Goal: Transaction & Acquisition: Purchase product/service

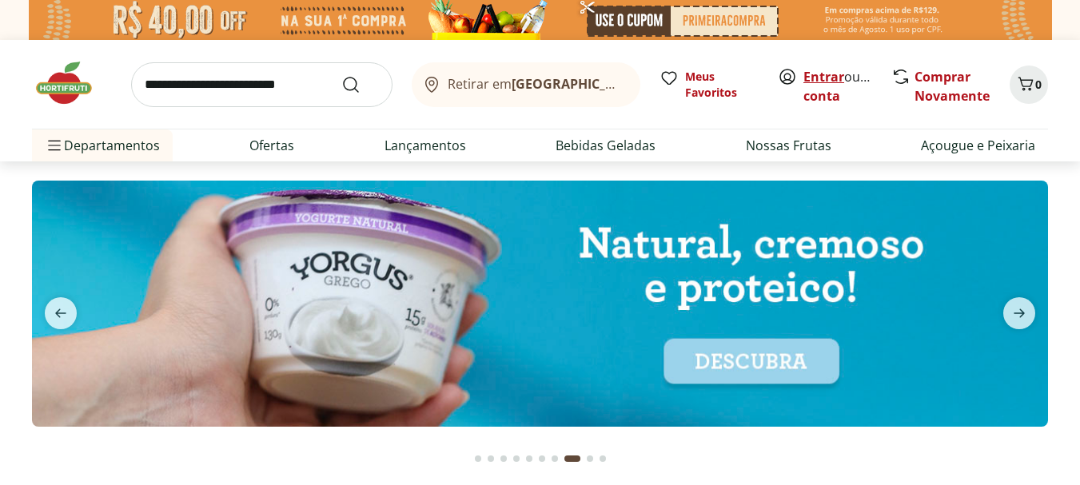
click at [828, 74] on link "Entrar" at bounding box center [824, 77] width 41 height 18
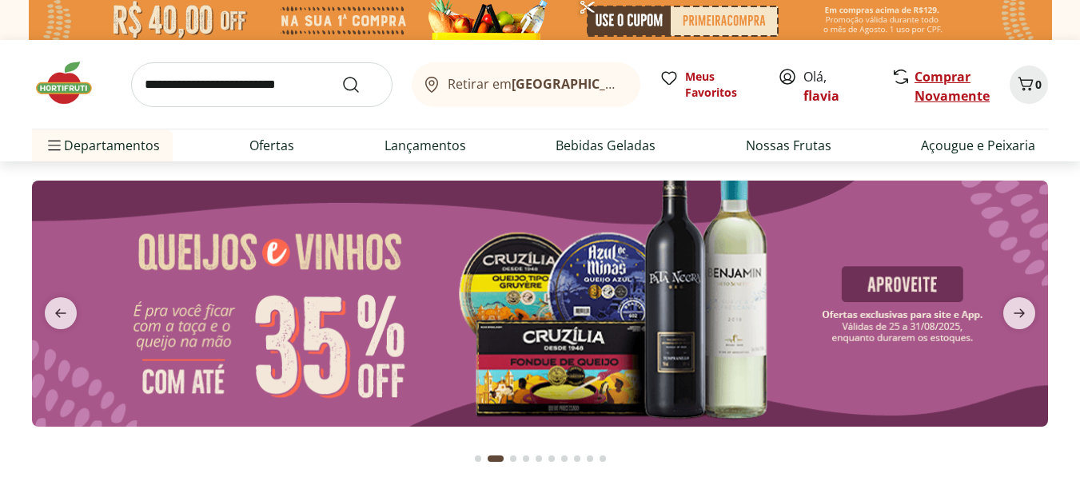
click at [928, 96] on link "Comprar Novamente" at bounding box center [952, 86] width 75 height 37
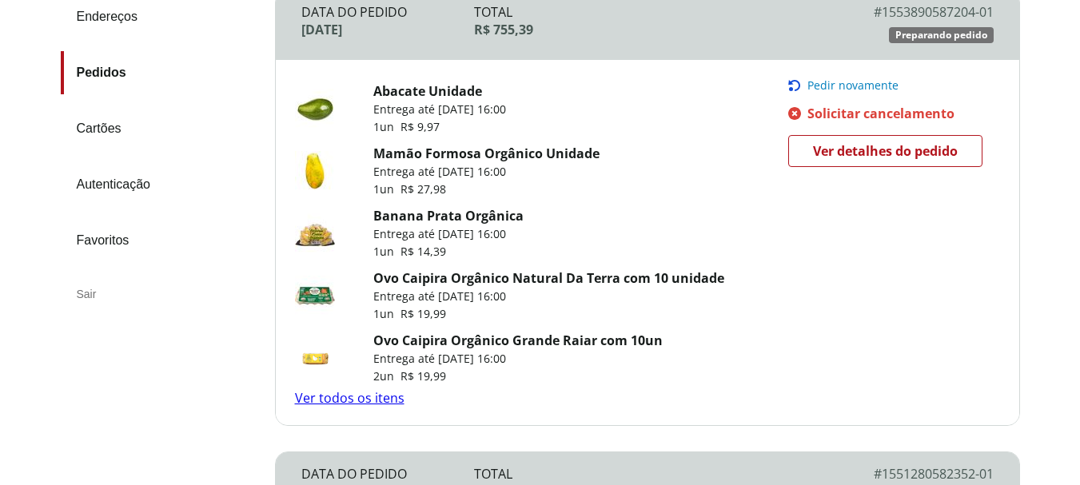
scroll to position [253, 0]
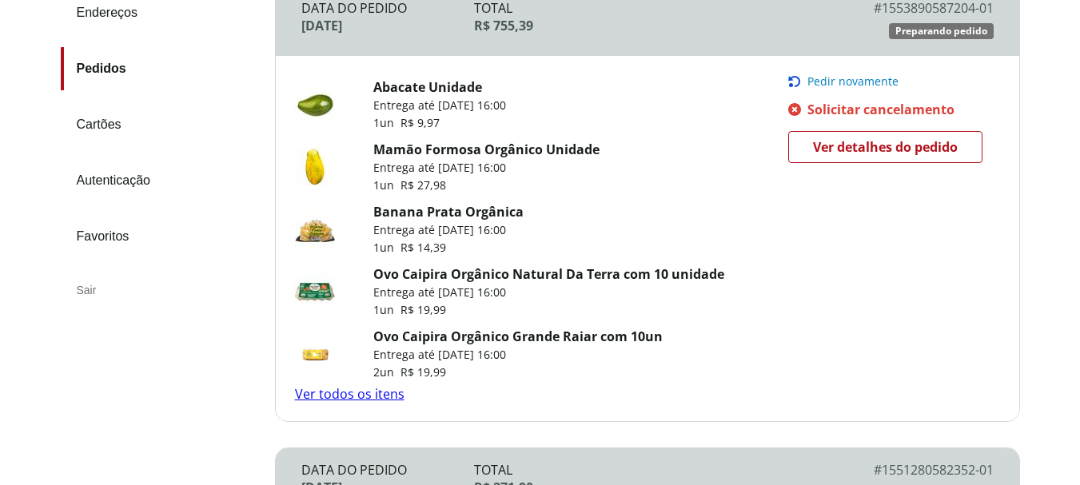
click at [377, 396] on link "Ver todos os itens" at bounding box center [350, 394] width 110 height 18
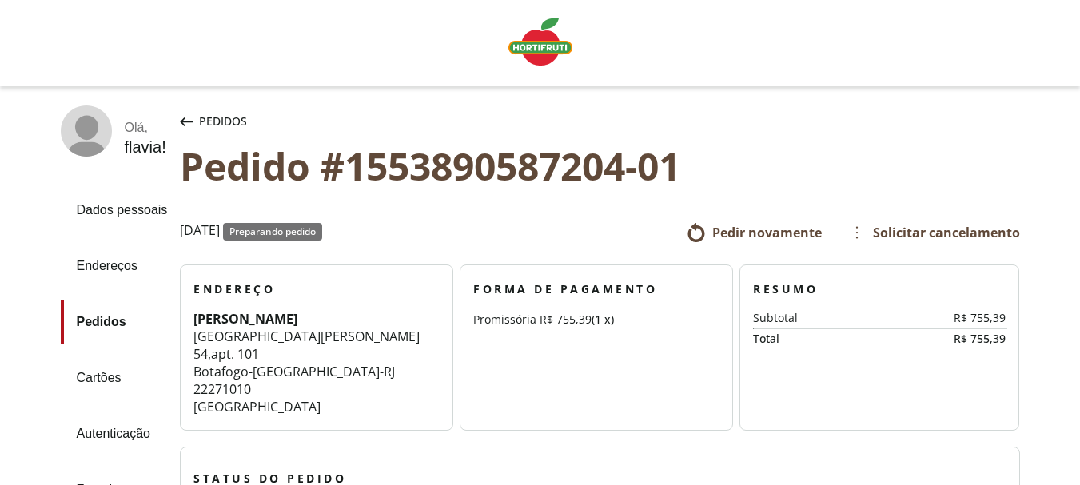
click at [768, 237] on span "Pedir novamente" at bounding box center [767, 233] width 110 height 18
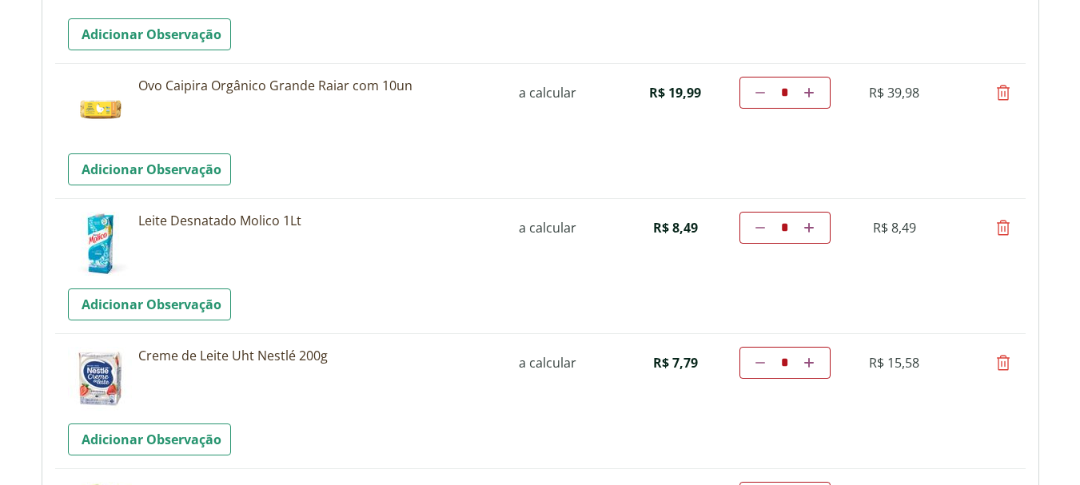
scroll to position [775, 0]
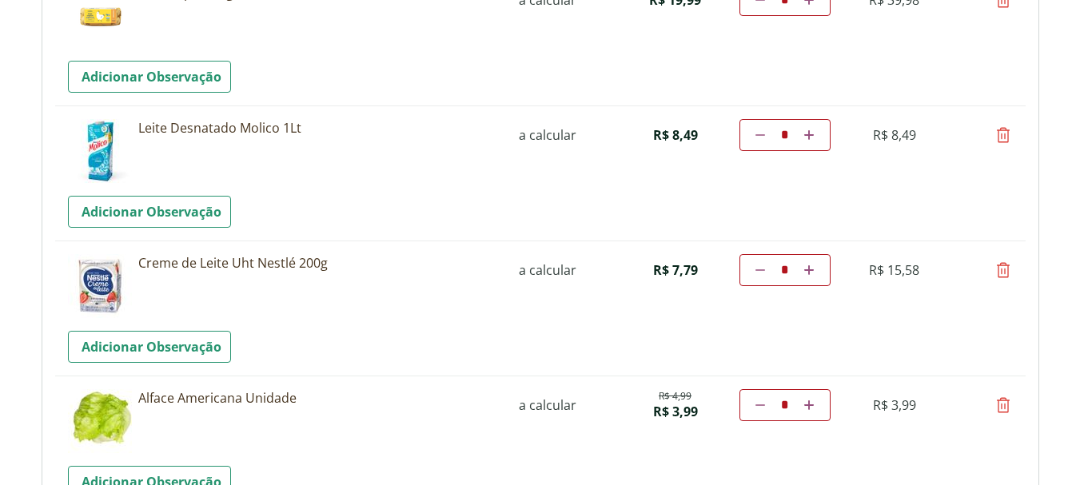
drag, startPoint x: 0, startPoint y: 0, endPoint x: 1069, endPoint y: 135, distance: 1077.5
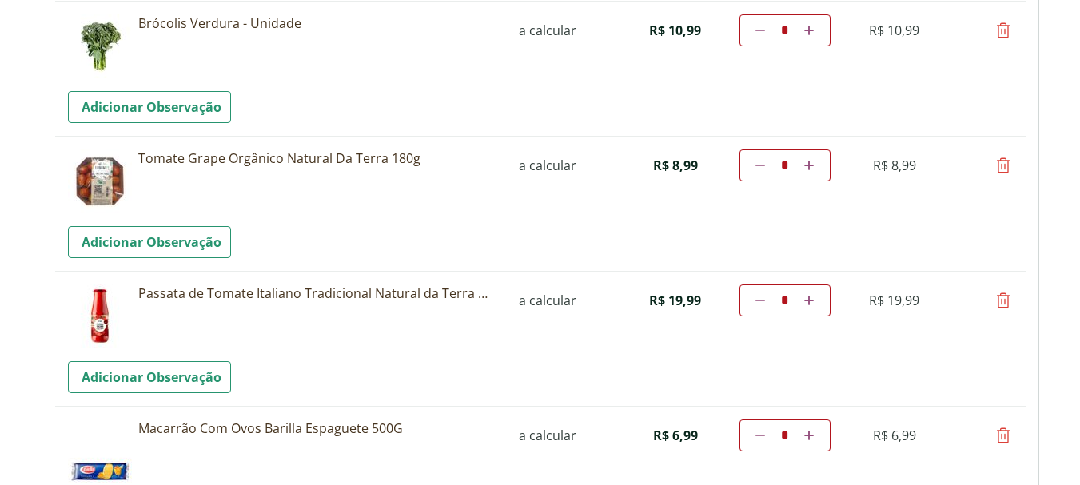
scroll to position [1051, 0]
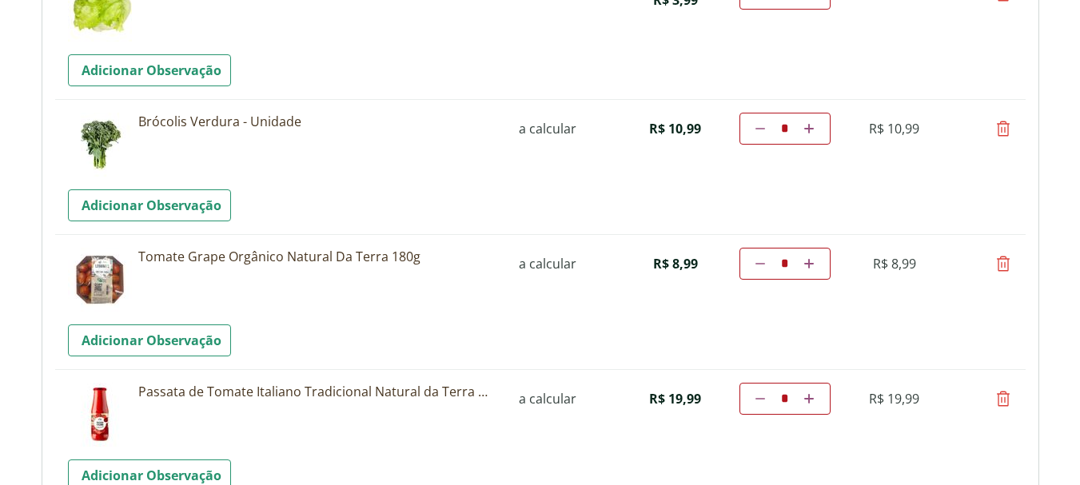
click at [1002, 130] on icon at bounding box center [1003, 128] width 19 height 19
type input "*"
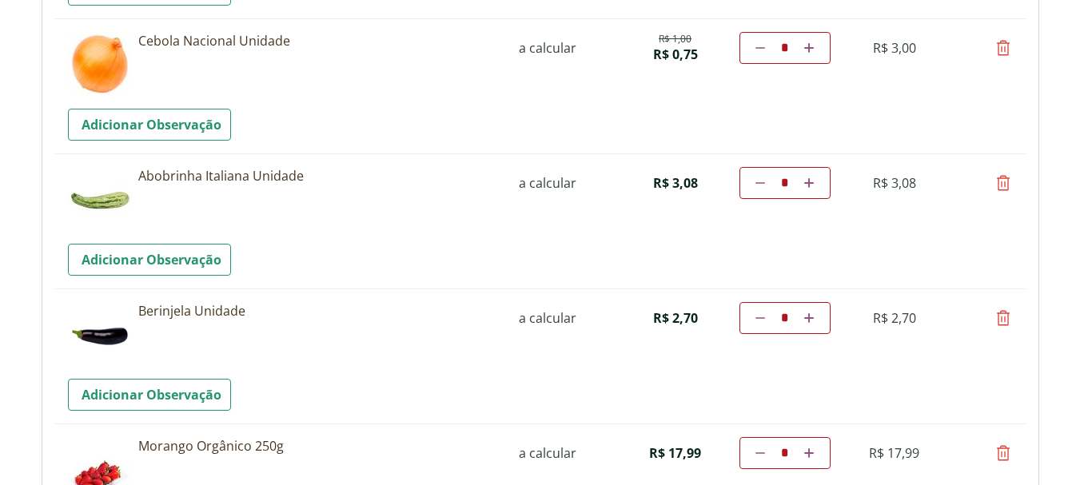
scroll to position [2090, 0]
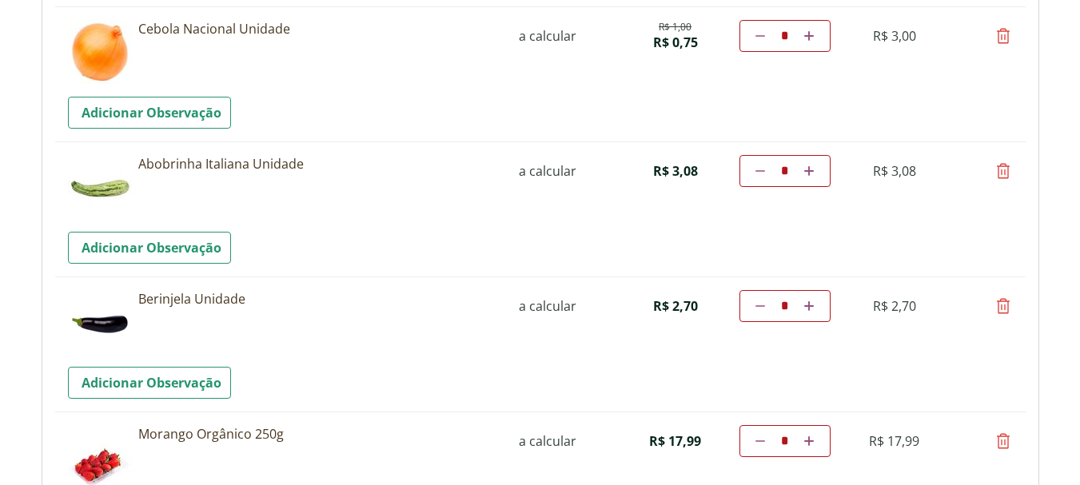
click at [1003, 165] on icon at bounding box center [1003, 171] width 19 height 19
type input "*"
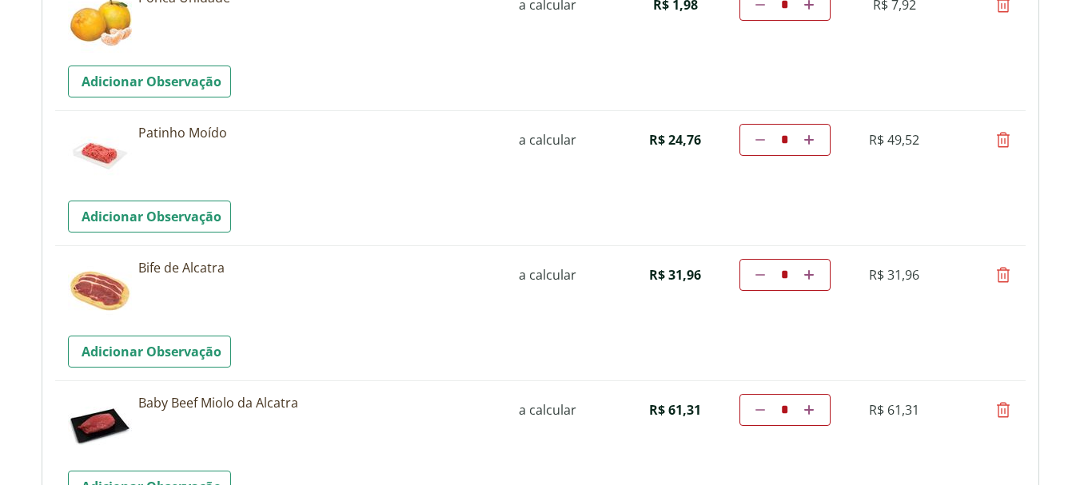
scroll to position [2428, 0]
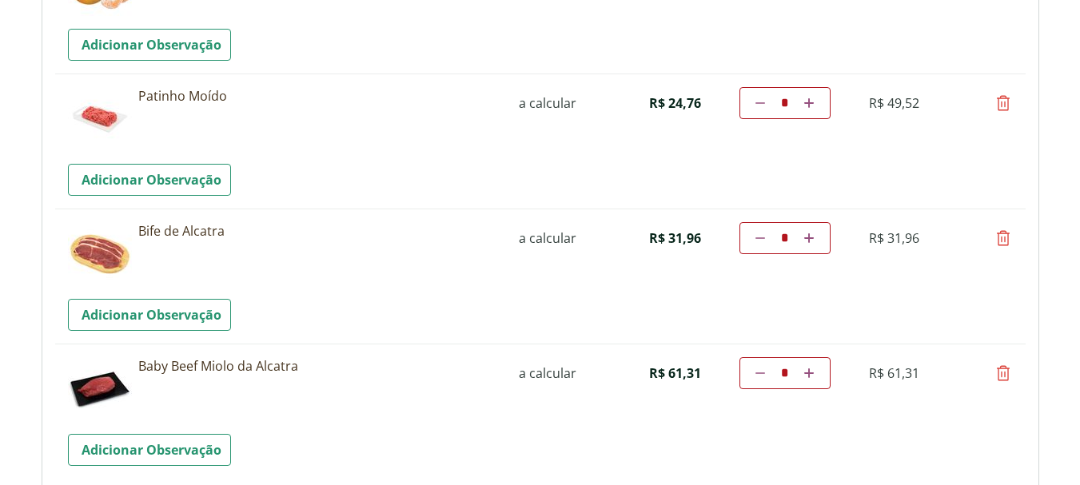
click at [1003, 374] on icon at bounding box center [1003, 373] width 19 height 19
type input "*"
click at [1003, 373] on icon at bounding box center [1003, 373] width 19 height 19
type input "*"
click at [1004, 238] on icon at bounding box center [1003, 238] width 19 height 19
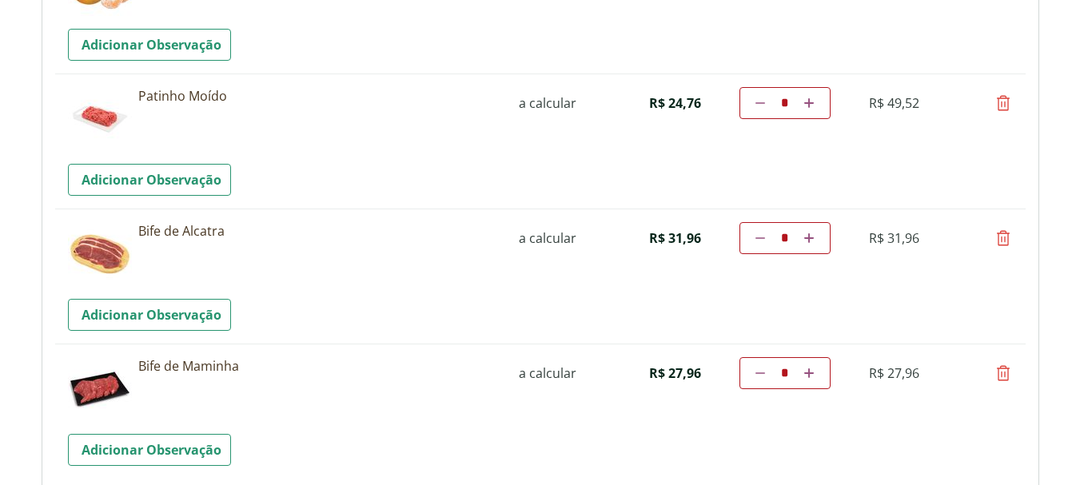
type input "*"
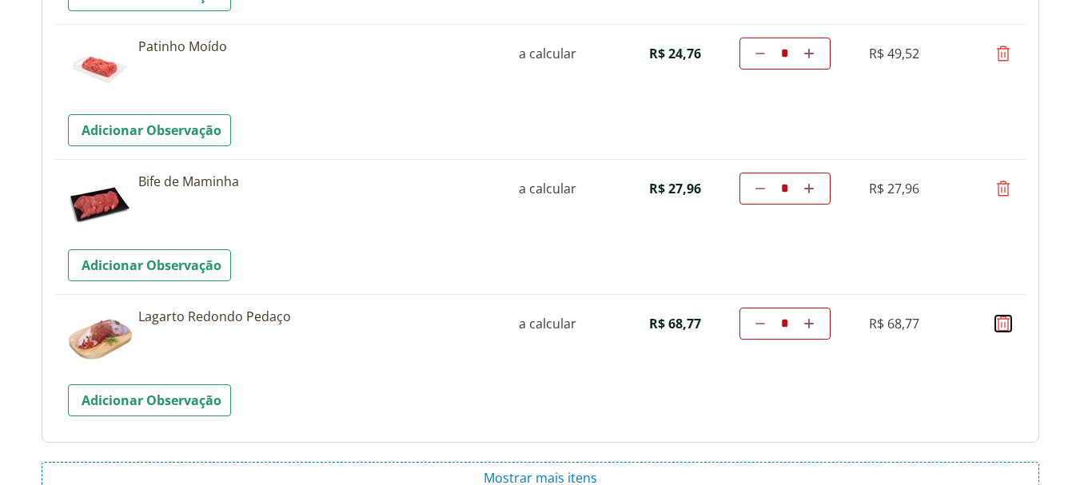
click at [1003, 318] on icon at bounding box center [1003, 323] width 19 height 19
type input "*"
click at [1007, 321] on icon at bounding box center [1003, 323] width 19 height 19
type input "*"
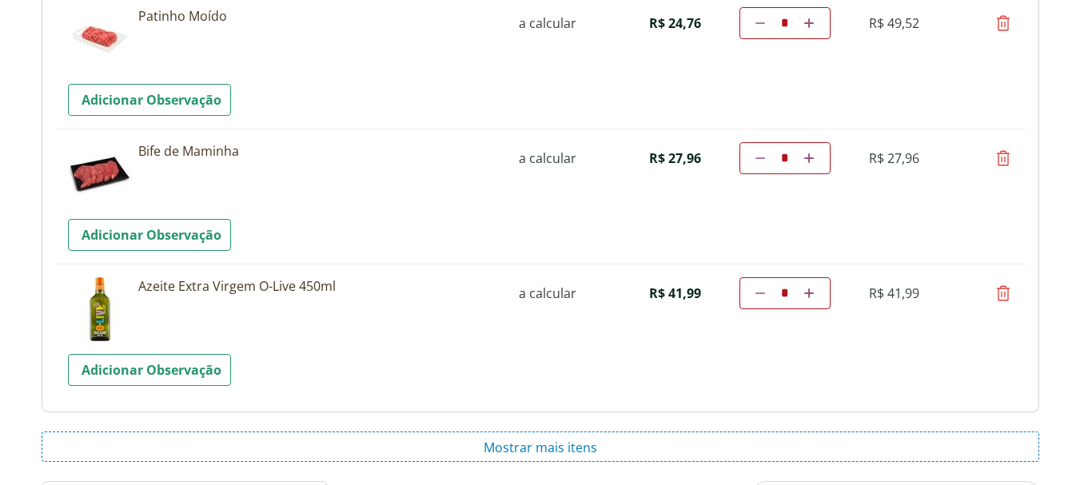
scroll to position [2558, 0]
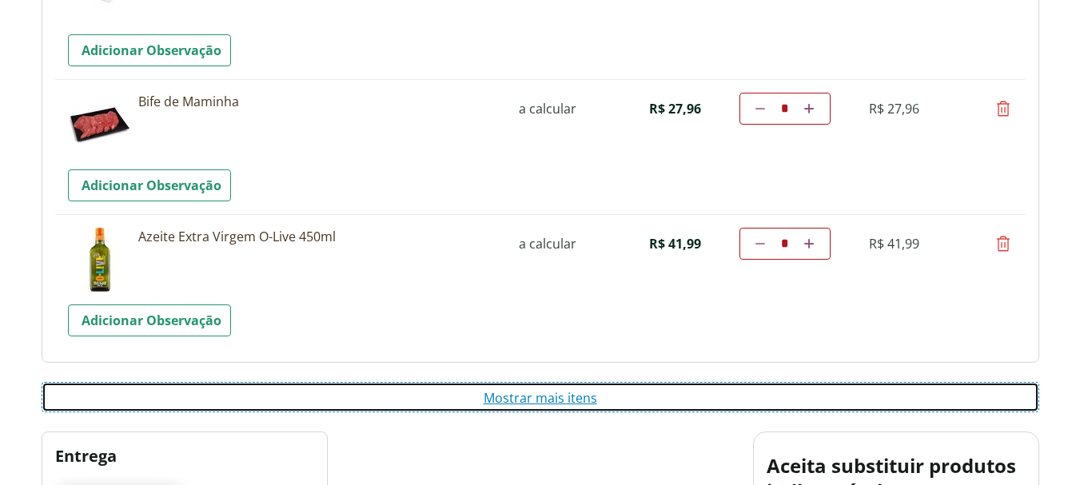
click at [553, 395] on button "Mostrar mais itens" at bounding box center [541, 397] width 998 height 30
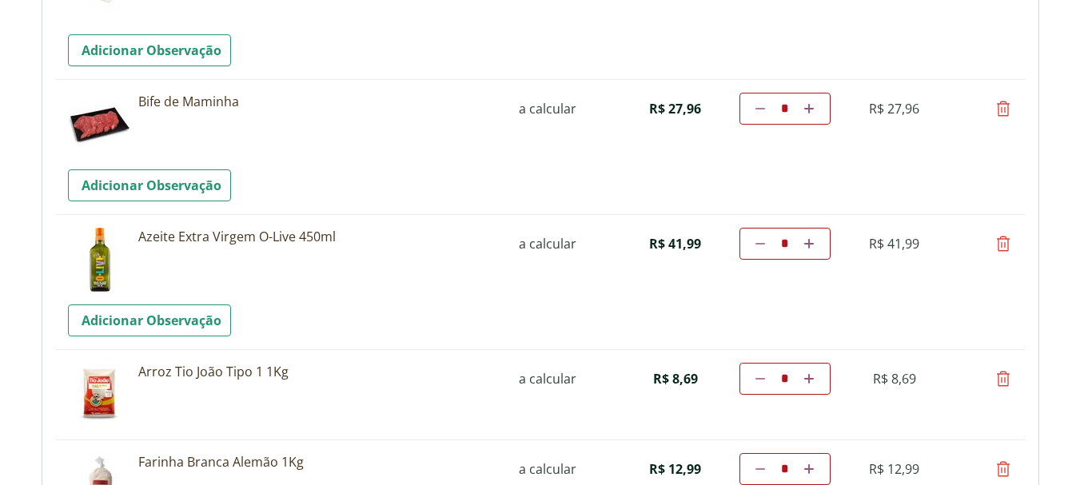
click at [1002, 380] on icon at bounding box center [1003, 378] width 19 height 19
type input "*"
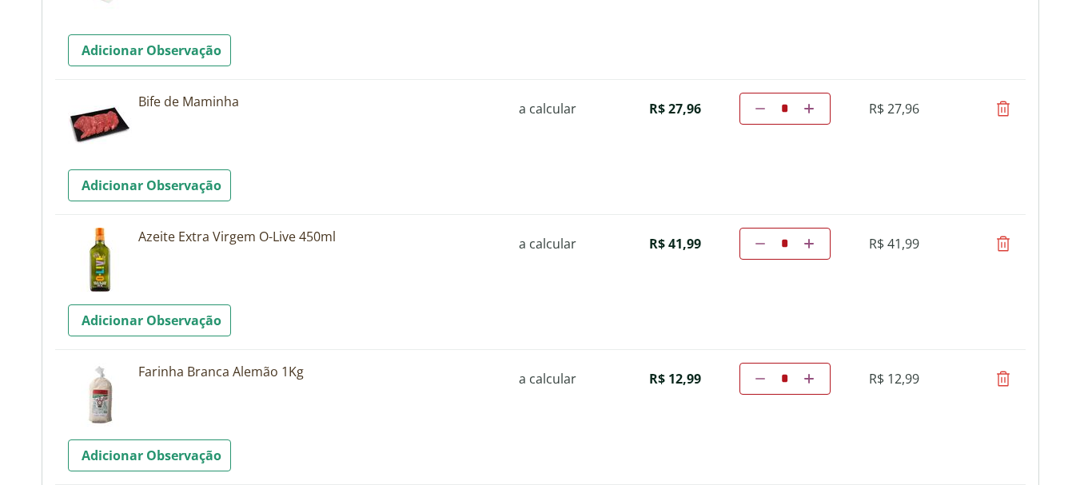
scroll to position [2982, 0]
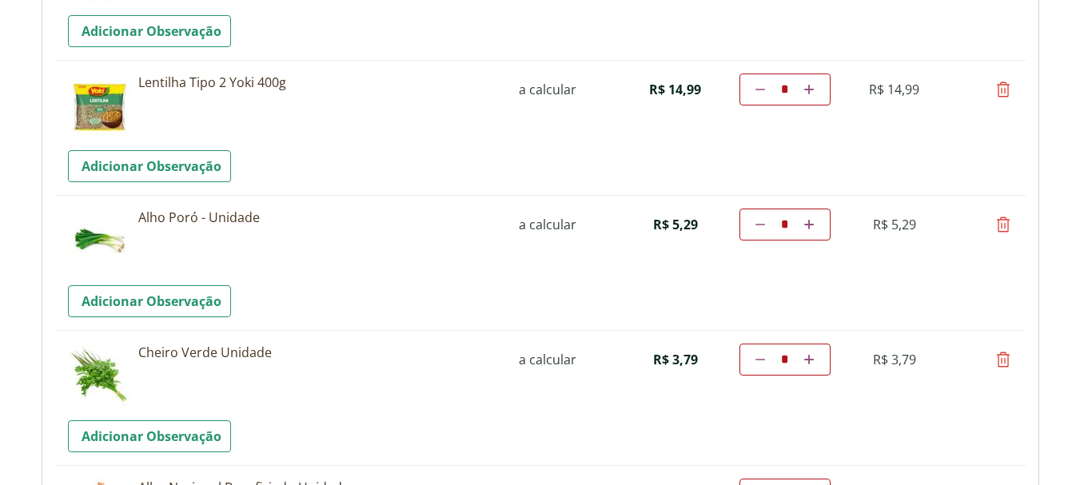
click at [1002, 359] on icon at bounding box center [1003, 359] width 19 height 19
type input "*"
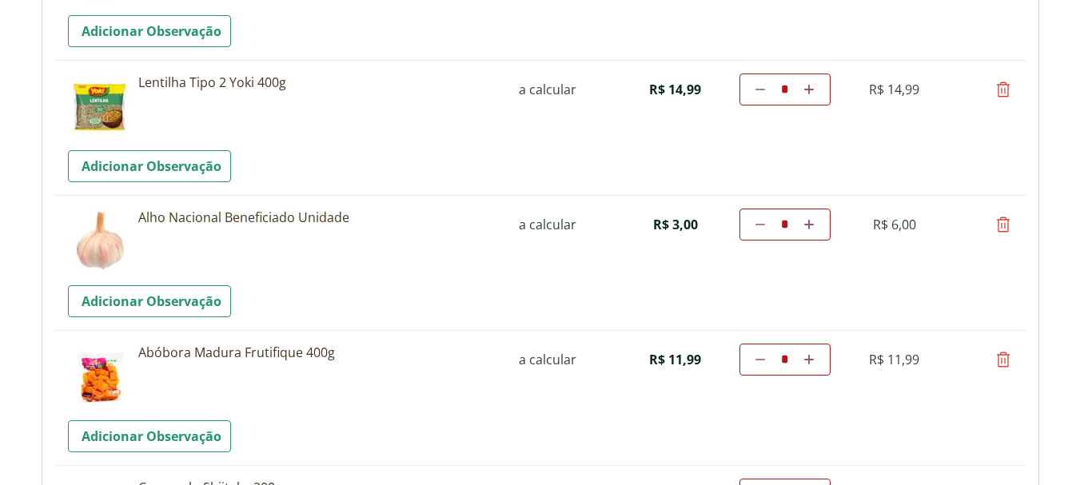
scroll to position [2663, 0]
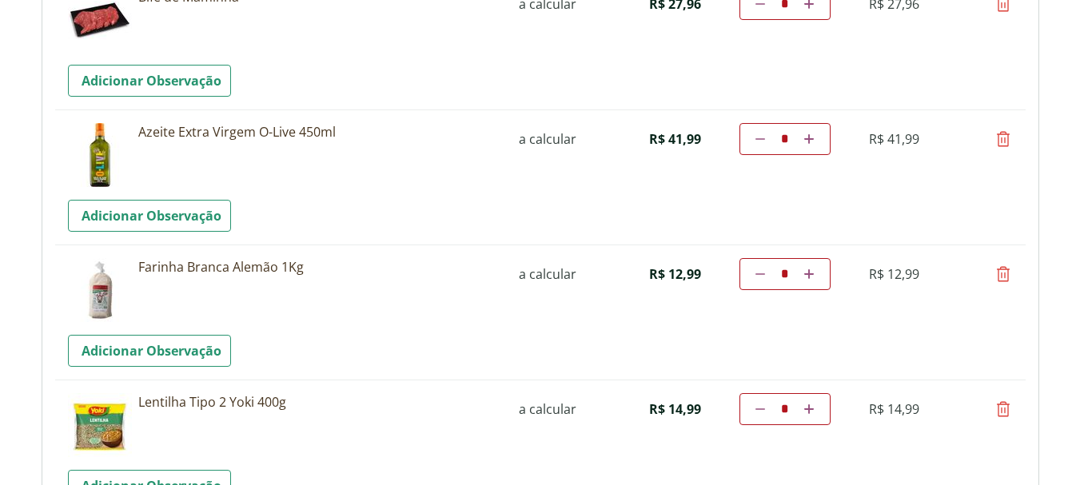
click at [1003, 272] on icon at bounding box center [1003, 274] width 19 height 19
type input "*"
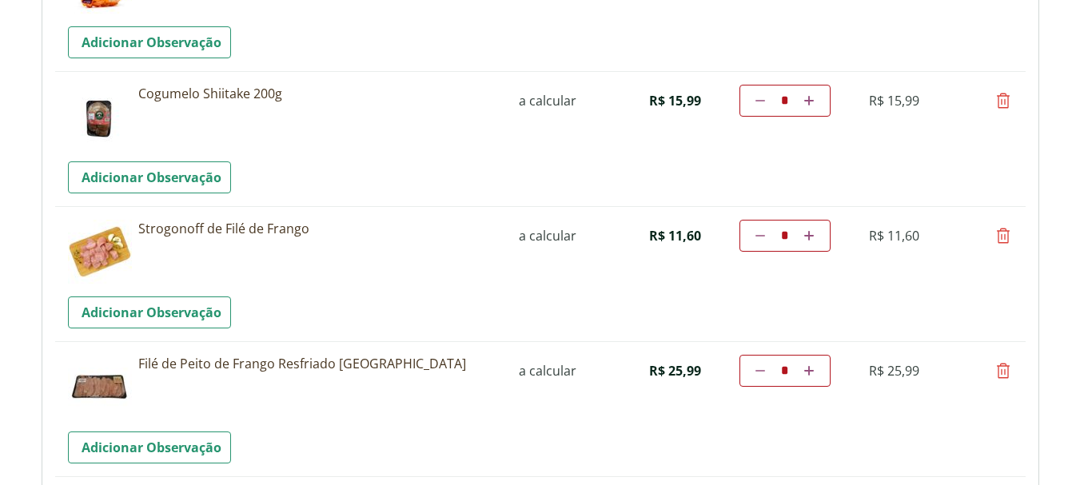
scroll to position [3250, 0]
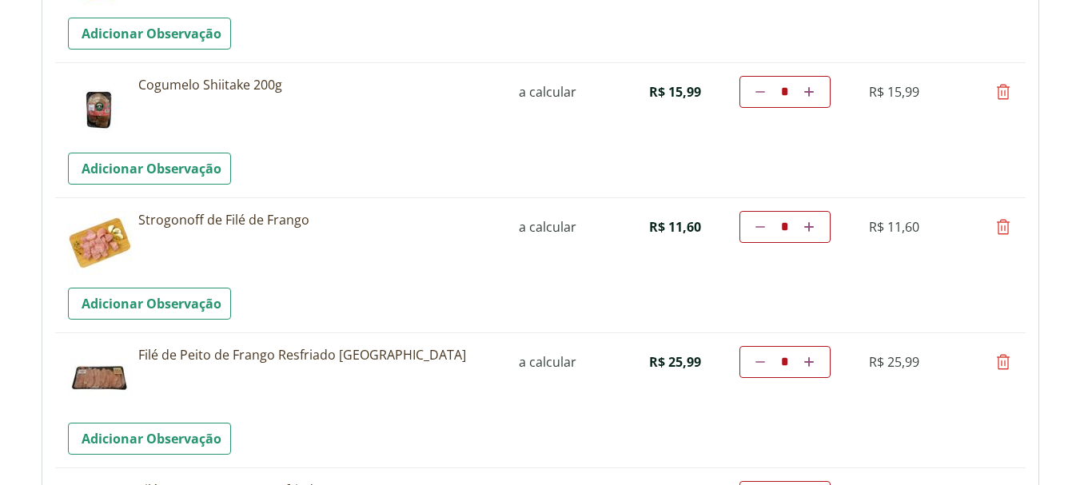
click at [1003, 364] on icon at bounding box center [1003, 362] width 19 height 19
type input "*"
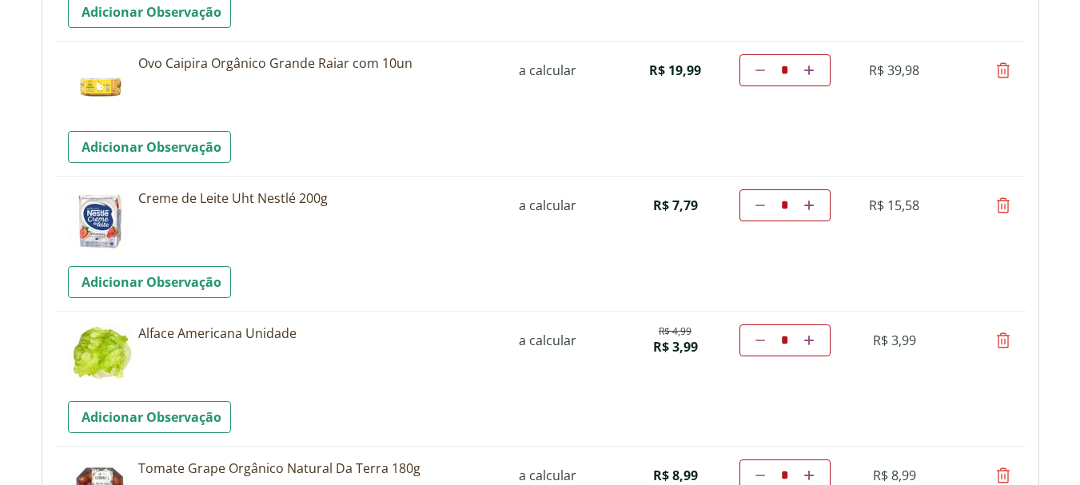
scroll to position [4191, 0]
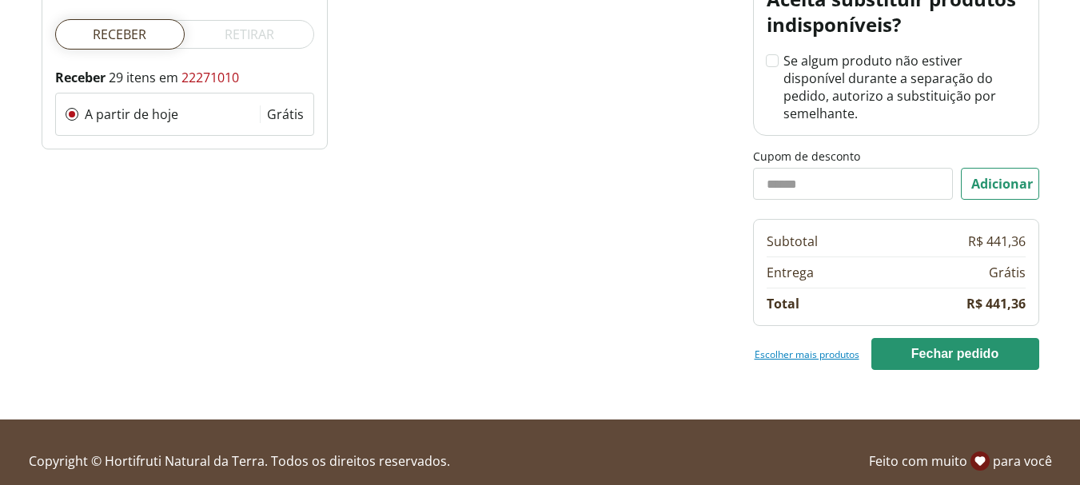
click at [808, 348] on link "Escolher mais produtos" at bounding box center [807, 354] width 105 height 13
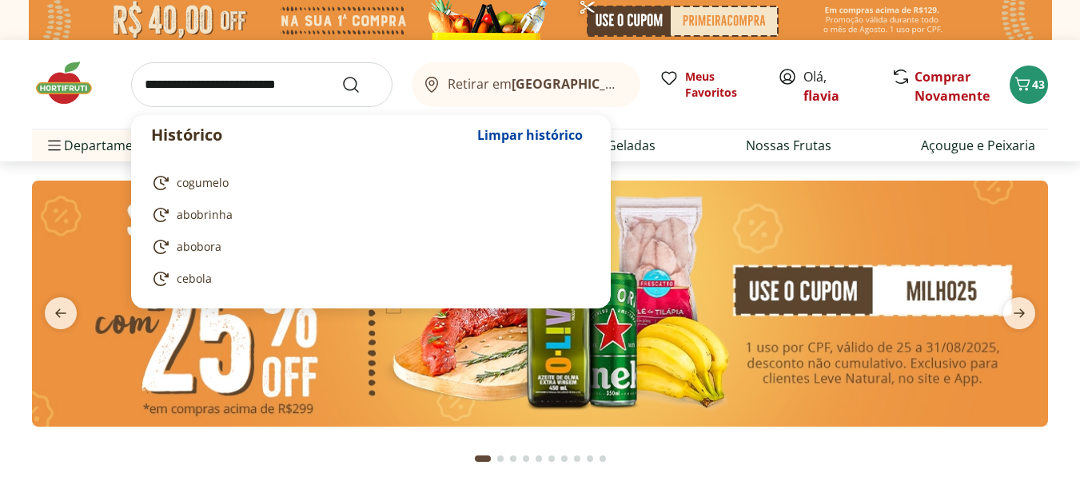
click at [245, 80] on input "search" at bounding box center [261, 84] width 261 height 45
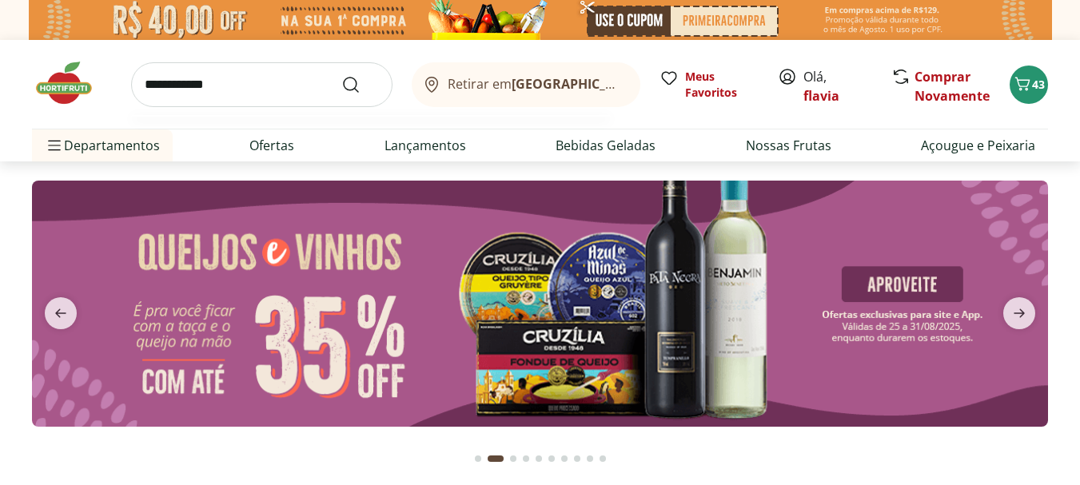
type input "**********"
click at [341, 75] on button "Submit Search" at bounding box center [360, 84] width 38 height 19
type input "*"
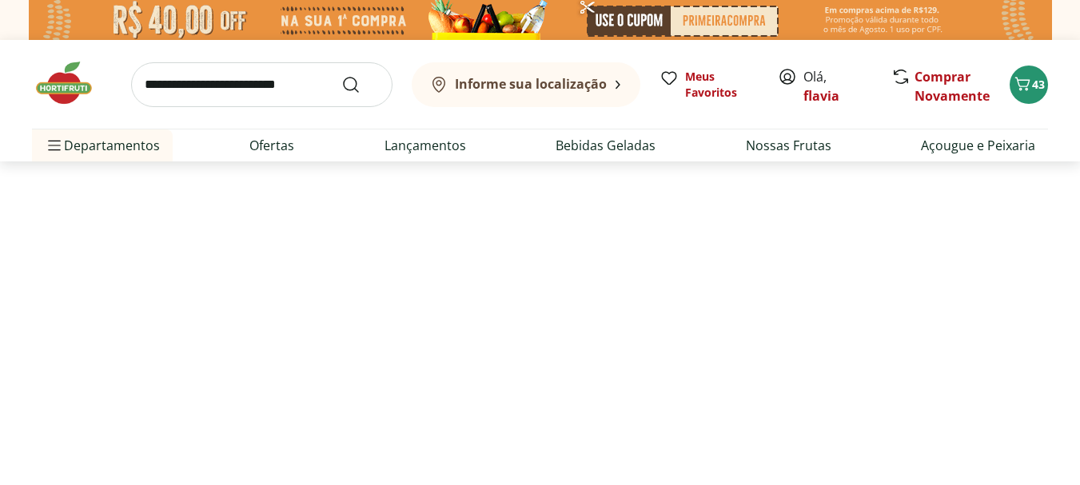
select select "**********"
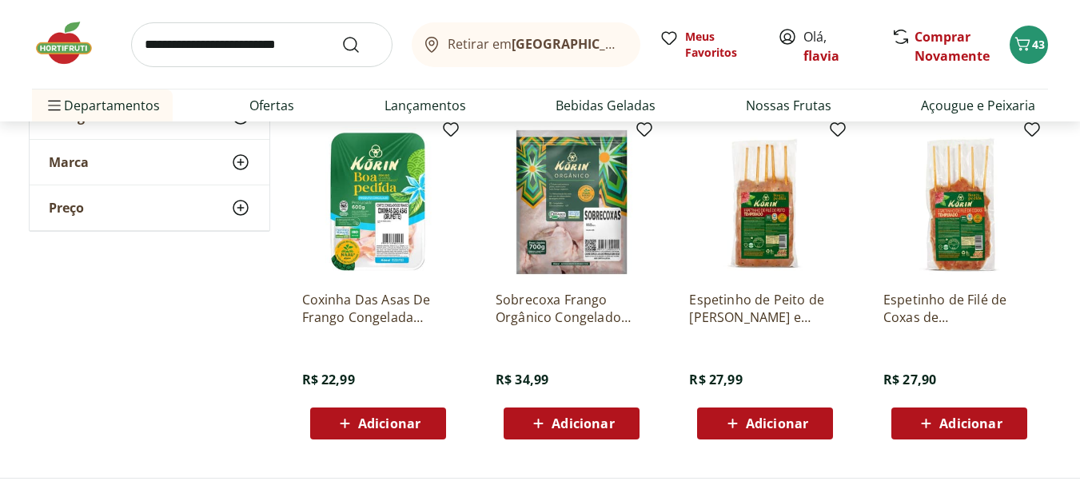
scroll to position [570, 0]
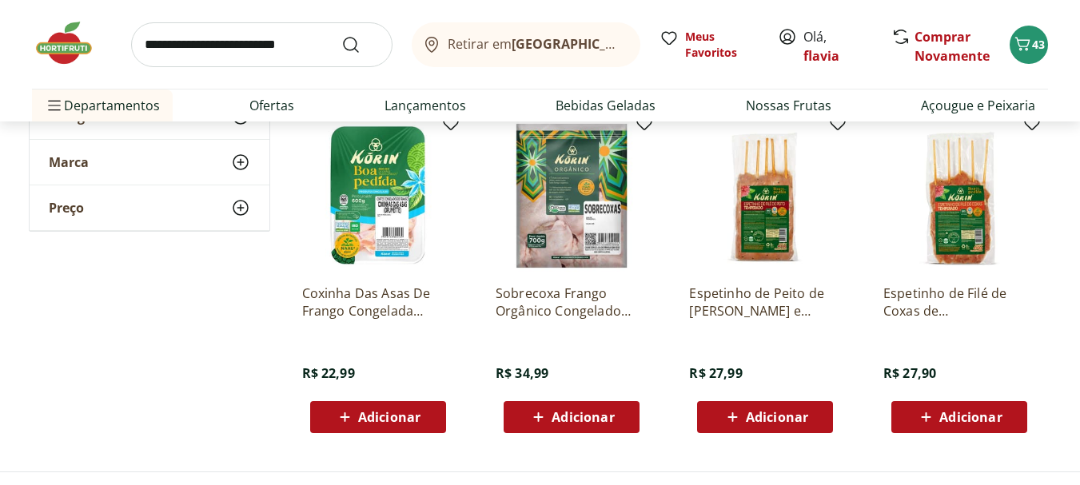
click at [614, 411] on span "Adicionar" at bounding box center [583, 417] width 62 height 13
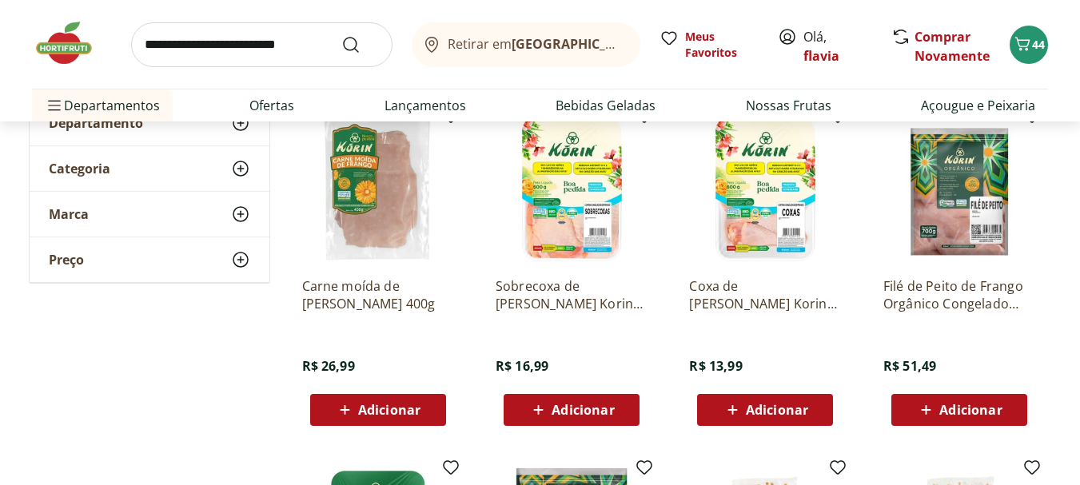
scroll to position [0, 0]
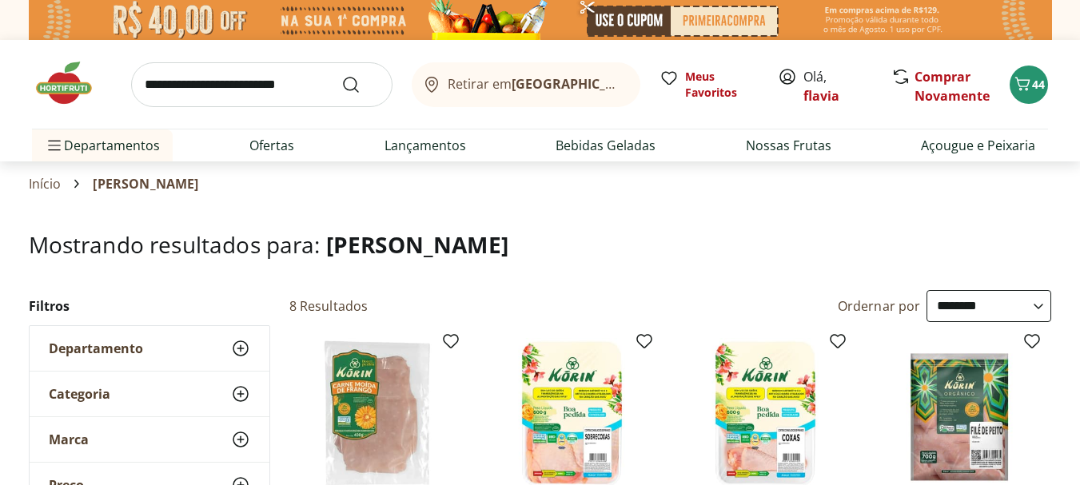
click at [213, 89] on input "search" at bounding box center [261, 84] width 261 height 45
type input "*****"
click at [341, 75] on button "Submit Search" at bounding box center [360, 84] width 38 height 19
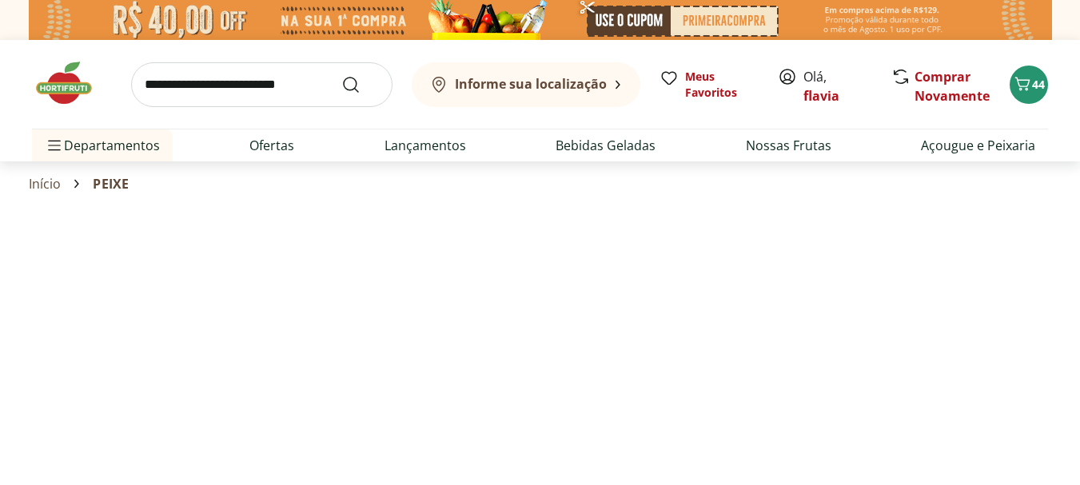
select select "**********"
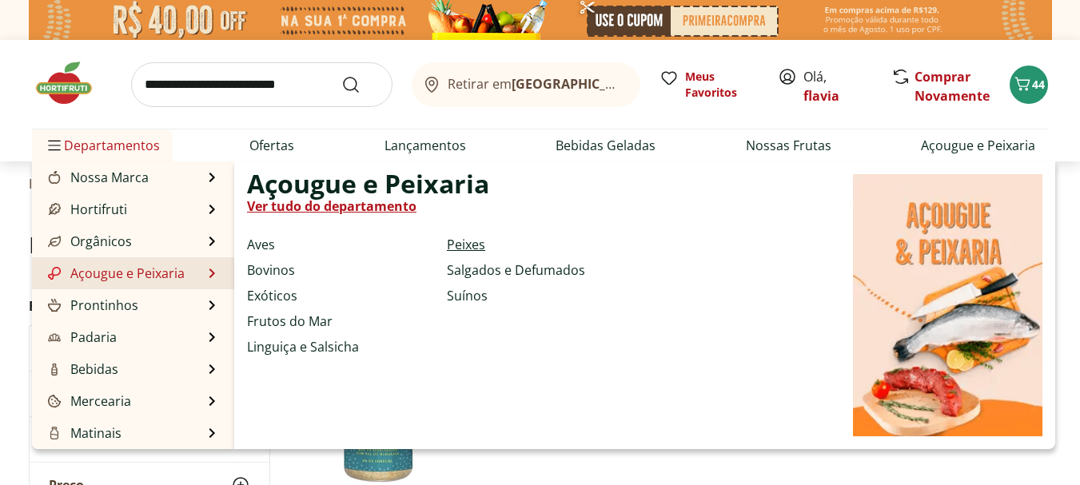
click at [465, 243] on link "Peixes" at bounding box center [466, 244] width 38 height 19
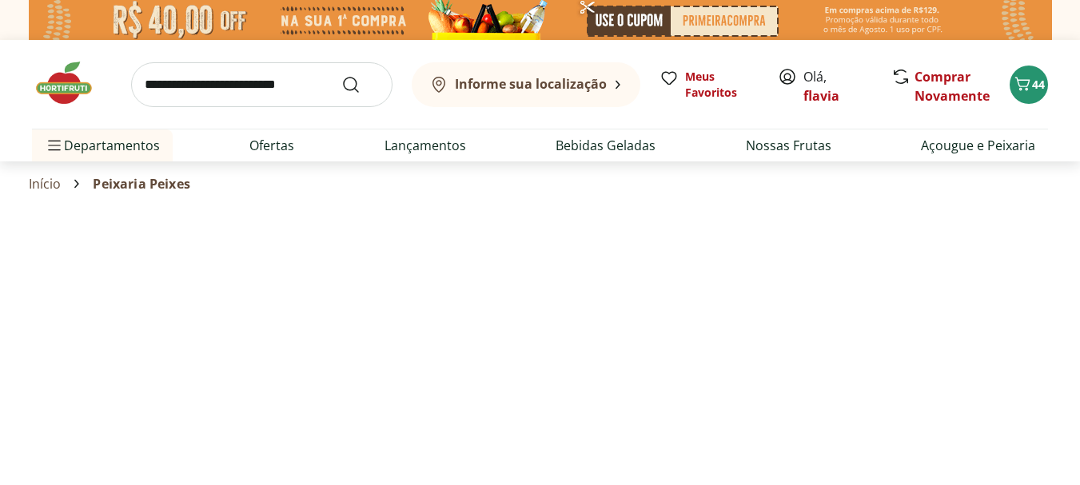
select select "**********"
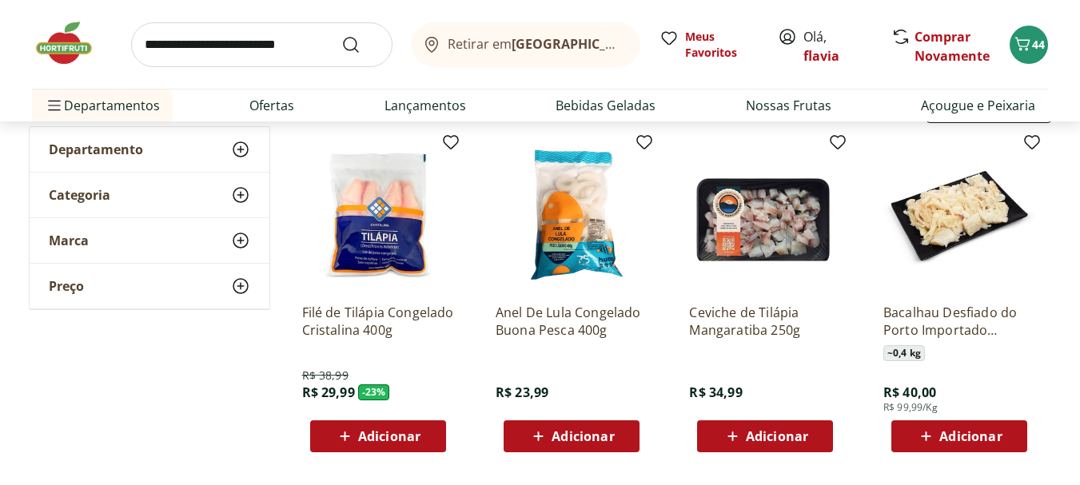
scroll to position [160, 0]
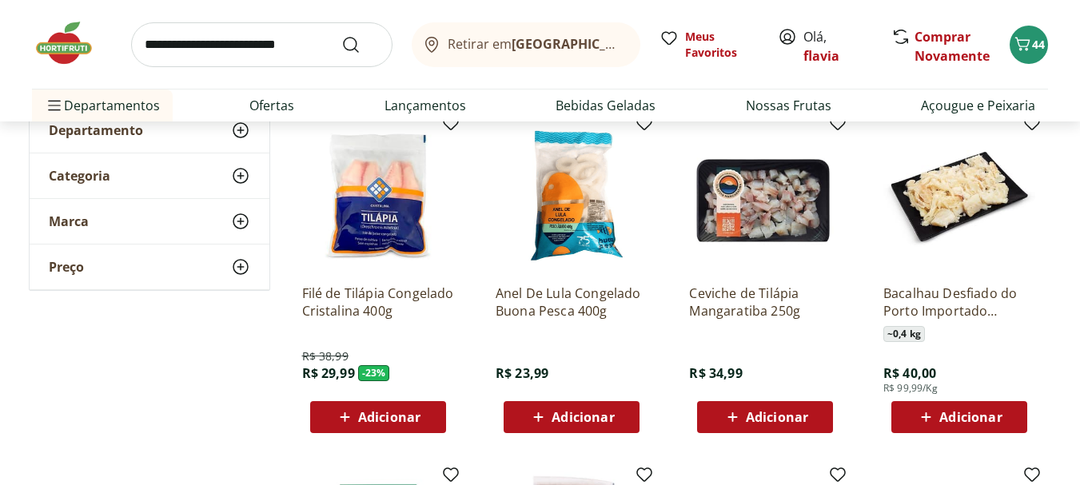
click at [398, 424] on span "Adicionar" at bounding box center [389, 417] width 62 height 13
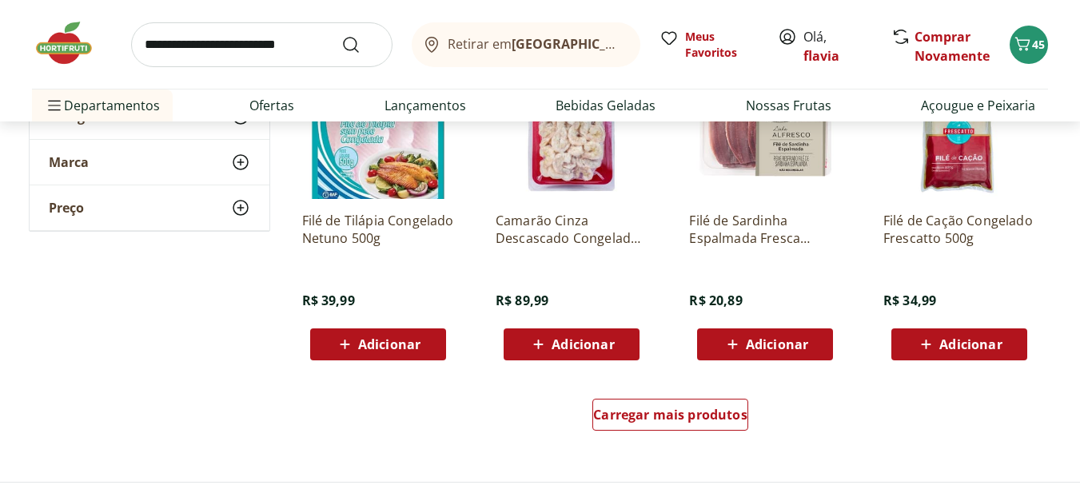
scroll to position [860, 0]
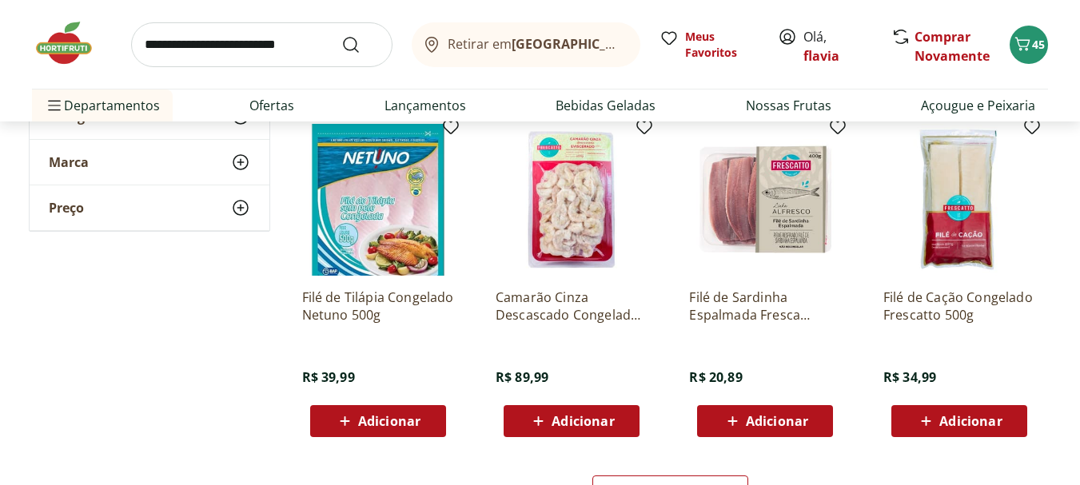
click at [796, 425] on span "Adicionar" at bounding box center [777, 421] width 62 height 13
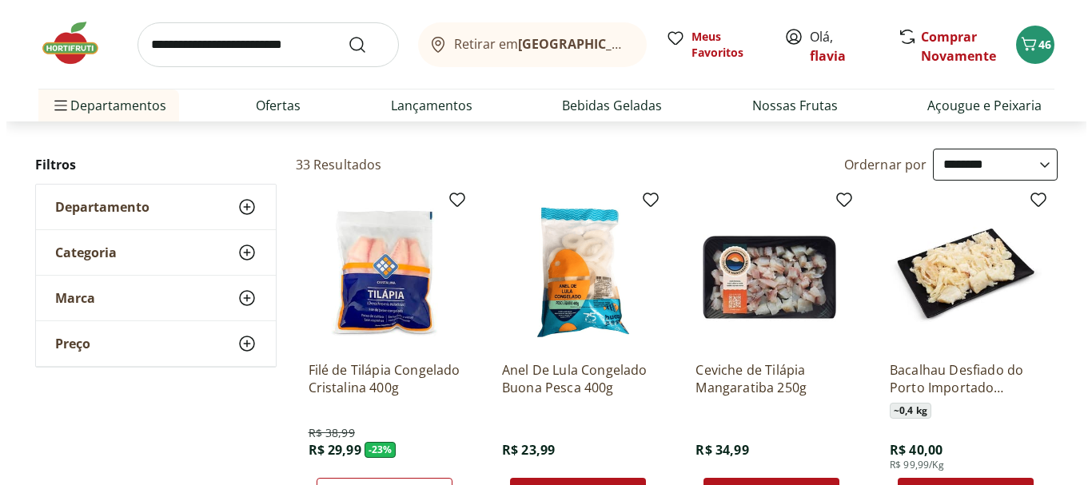
scroll to position [0, 0]
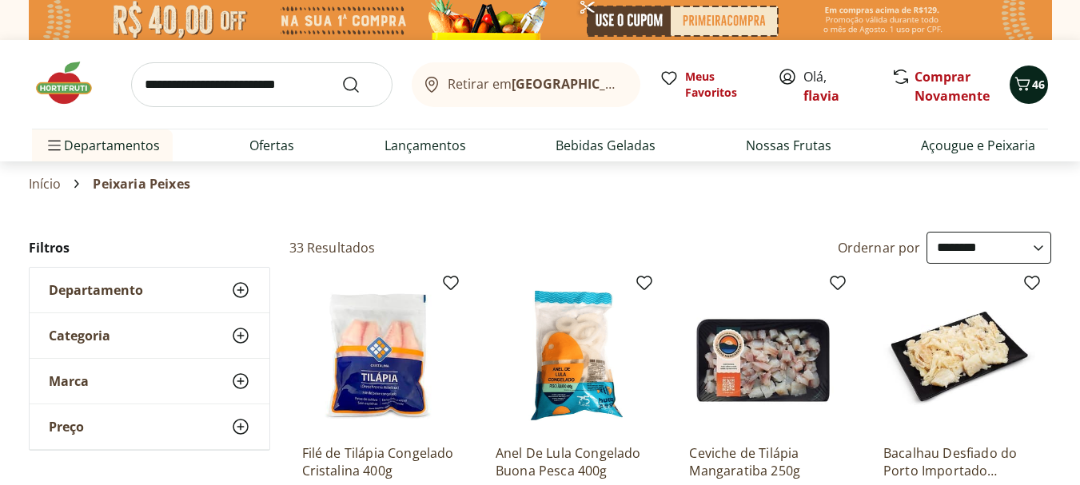
click at [1030, 82] on icon "Carrinho" at bounding box center [1022, 83] width 19 height 19
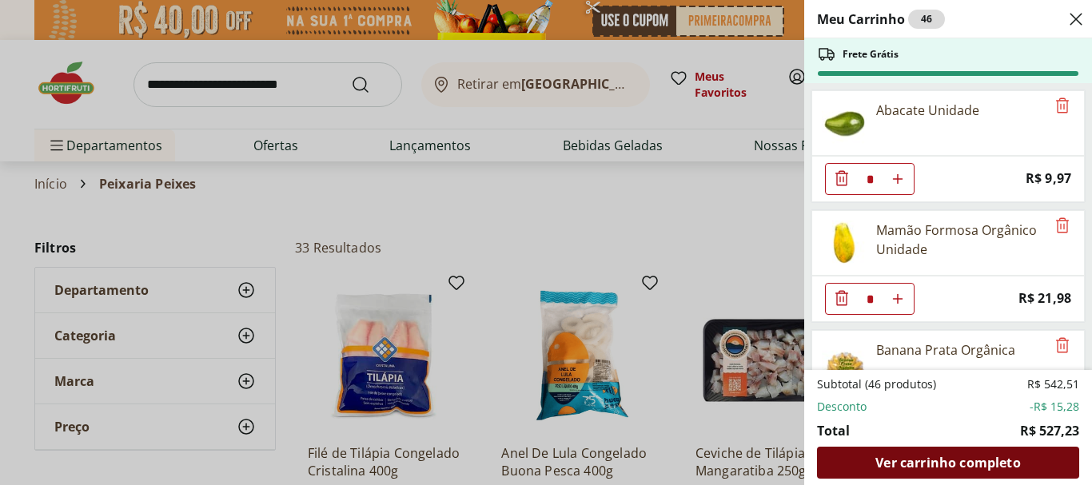
click at [1002, 461] on span "Ver carrinho completo" at bounding box center [948, 463] width 145 height 13
